Goal: Task Accomplishment & Management: Use online tool/utility

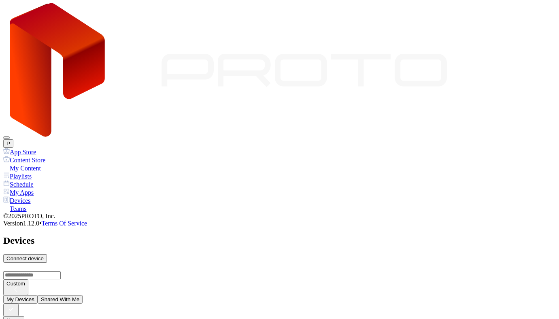
drag, startPoint x: 0, startPoint y: 0, endPoint x: 513, endPoint y: 44, distance: 514.6
click at [44, 255] on div "Connect device" at bounding box center [24, 258] width 37 height 6
type input "*"
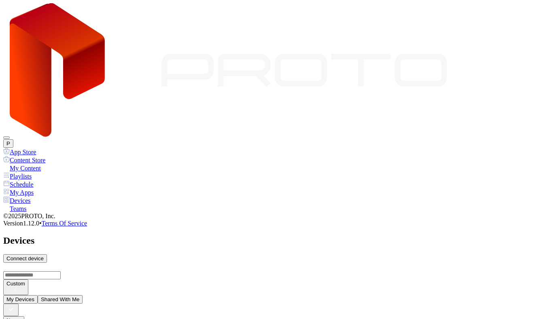
type input "*"
